Goal: Task Accomplishment & Management: Use online tool/utility

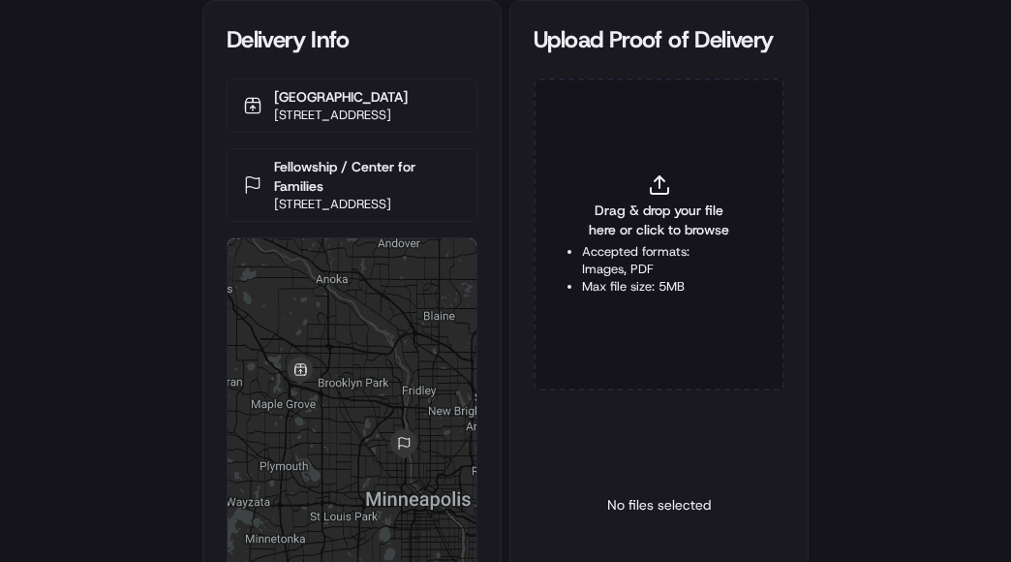
click at [885, 228] on div "Delivery Info [GEOGRAPHIC_DATA] [STREET_ADDRESS] Fellowship / Center for Famili…" at bounding box center [505, 281] width 1011 height 562
click at [628, 235] on span "Drag & drop your file here or click to browse" at bounding box center [659, 219] width 154 height 39
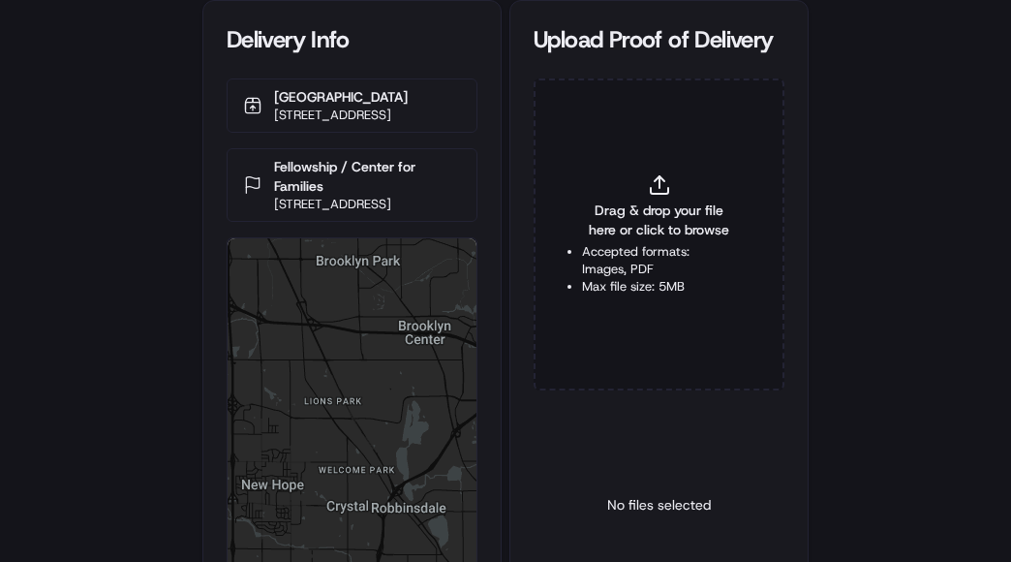
type input "C:\fakepath\2825165 POD.jpg"
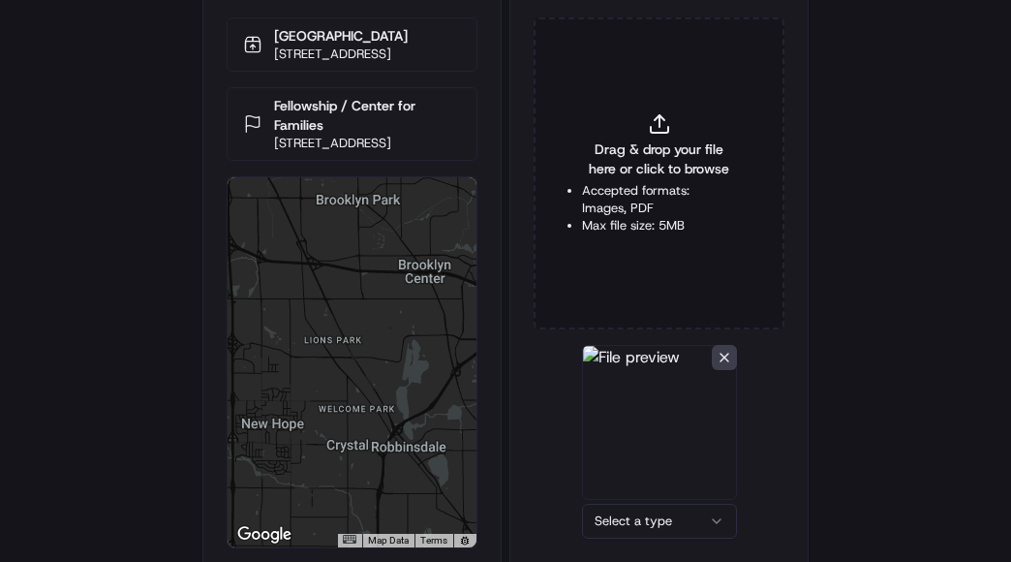
scroll to position [120, 0]
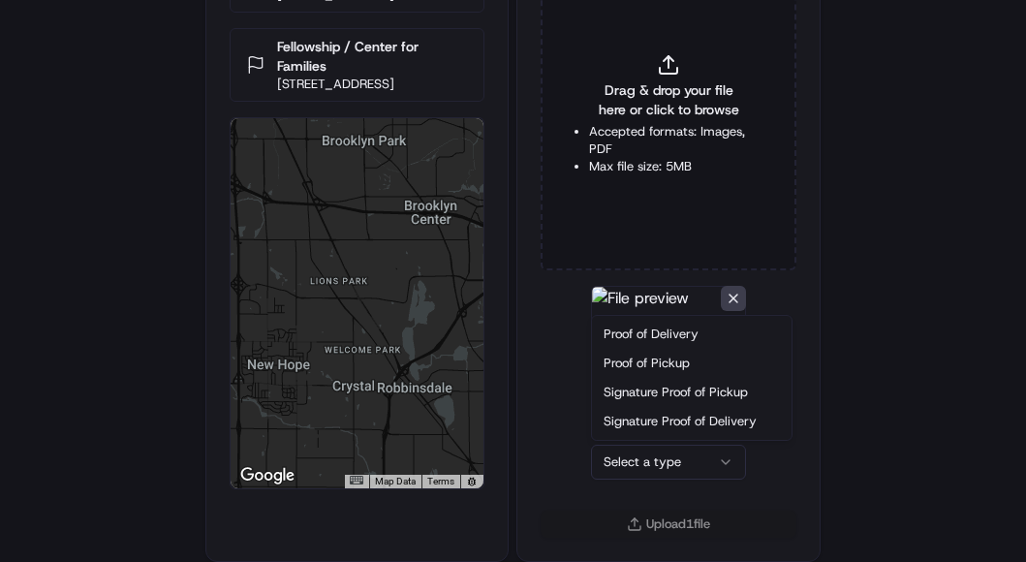
click at [651, 442] on html "Delivery Info [GEOGRAPHIC_DATA] [STREET_ADDRESS] Fellowship / Center for Famili…" at bounding box center [513, 161] width 1026 height 562
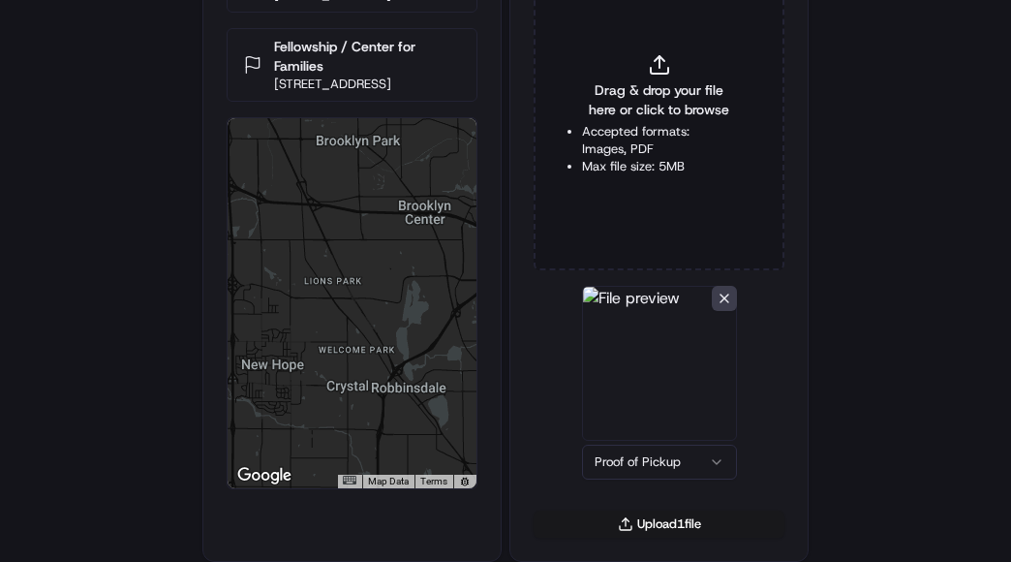
click at [649, 442] on html "Delivery Info [GEOGRAPHIC_DATA] [STREET_ADDRESS] Fellowship / Center for Famili…" at bounding box center [505, 161] width 1011 height 562
click at [650, 511] on button "Upload 1 file" at bounding box center [659, 523] width 251 height 27
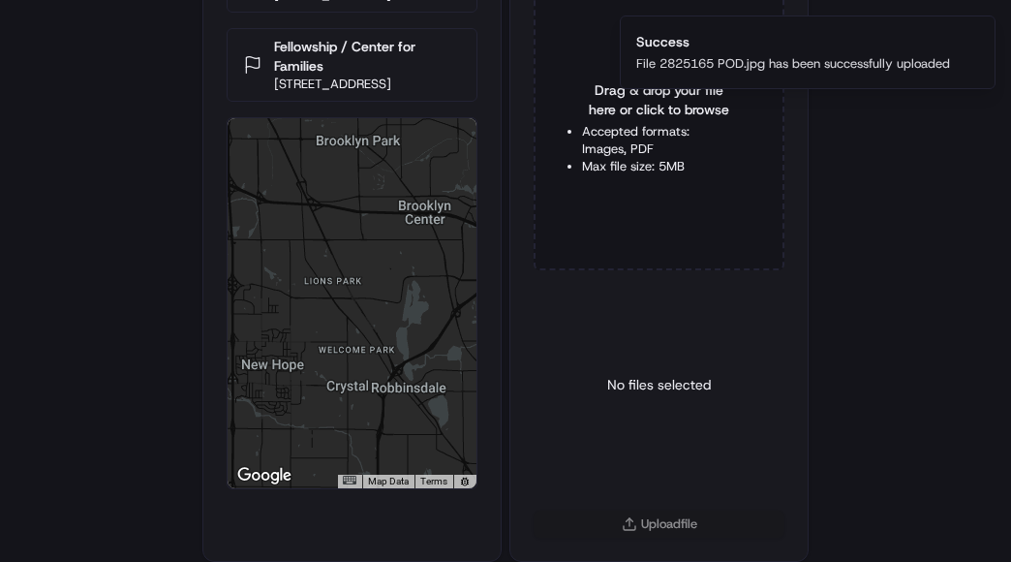
click at [50, 235] on div "Delivery Info [GEOGRAPHIC_DATA] [STREET_ADDRESS] Fellowship / Center for Famili…" at bounding box center [505, 161] width 1011 height 562
click at [95, 442] on html "Delivery Info [GEOGRAPHIC_DATA] [STREET_ADDRESS] Fellowship / Center for Famili…" at bounding box center [505, 161] width 1011 height 562
